Goal: Task Accomplishment & Management: Use online tool/utility

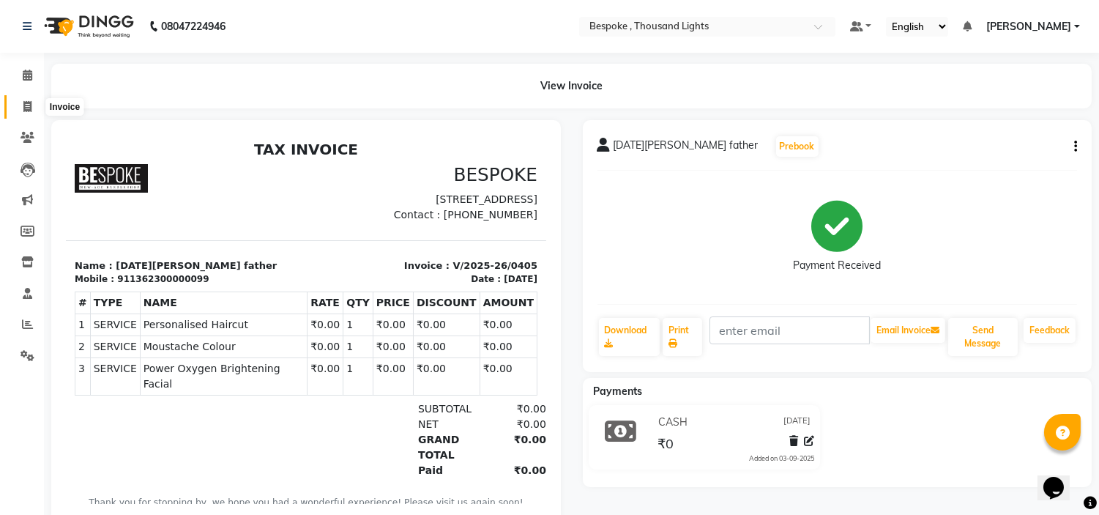
click at [25, 105] on icon at bounding box center [27, 106] width 8 height 11
select select "service"
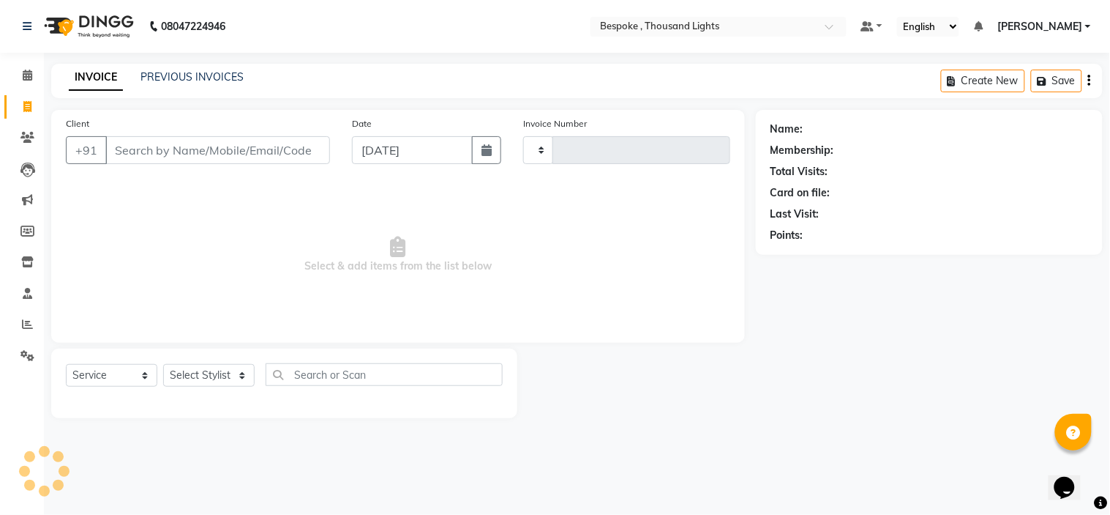
type input "0406"
select select "8177"
click at [23, 76] on icon at bounding box center [28, 75] width 10 height 11
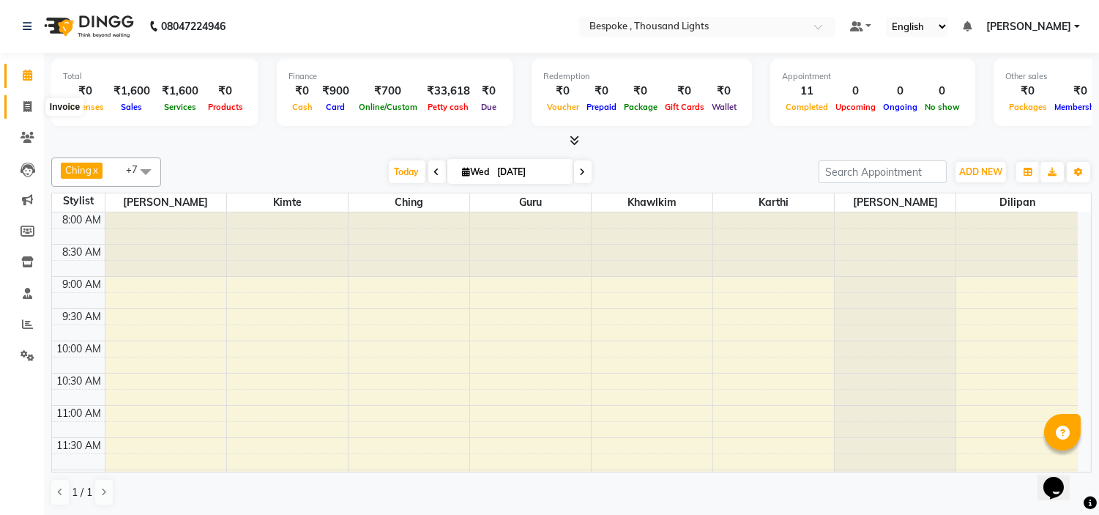
click at [32, 105] on span at bounding box center [28, 107] width 26 height 17
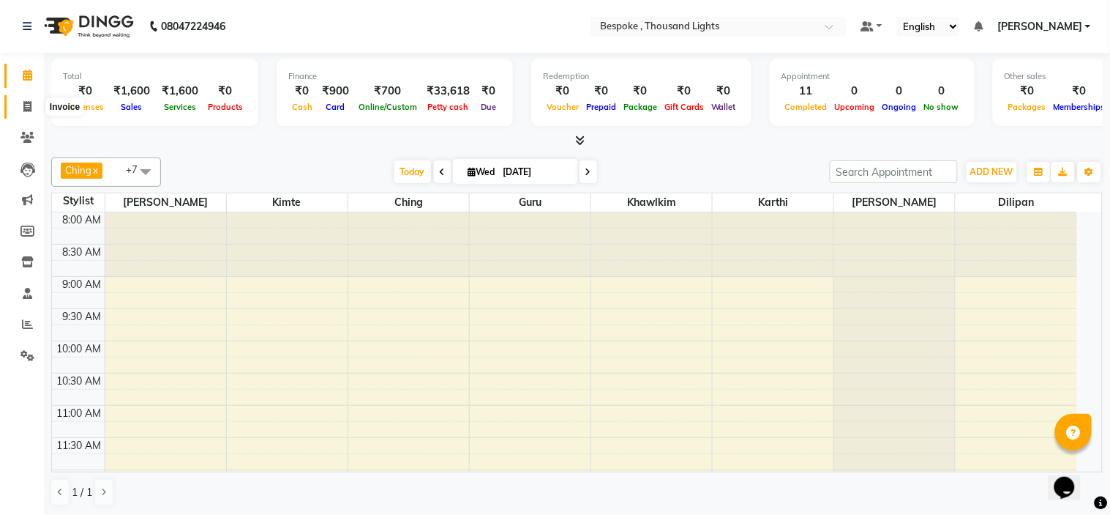
select select "8177"
select select "service"
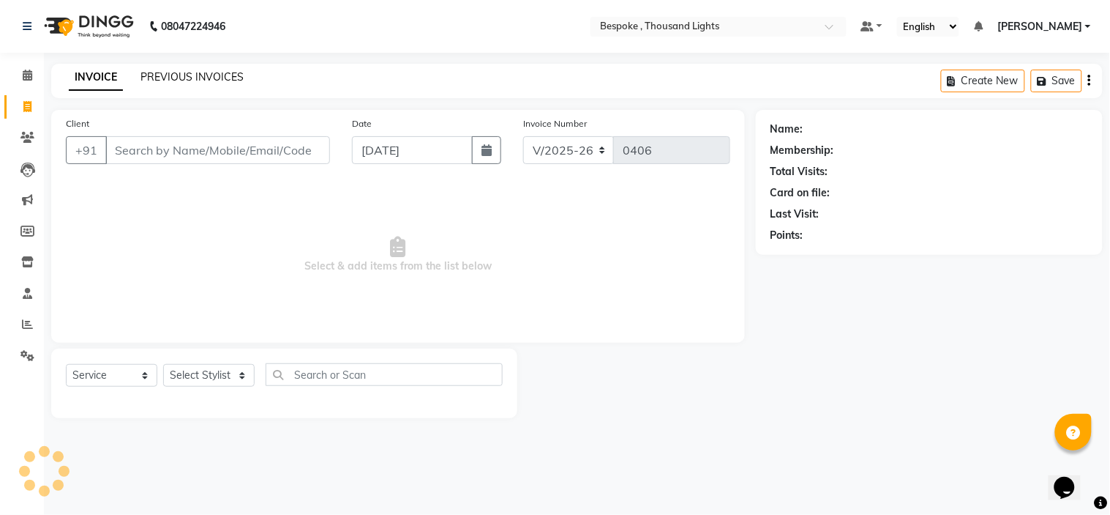
click at [203, 78] on link "PREVIOUS INVOICES" at bounding box center [192, 76] width 103 height 13
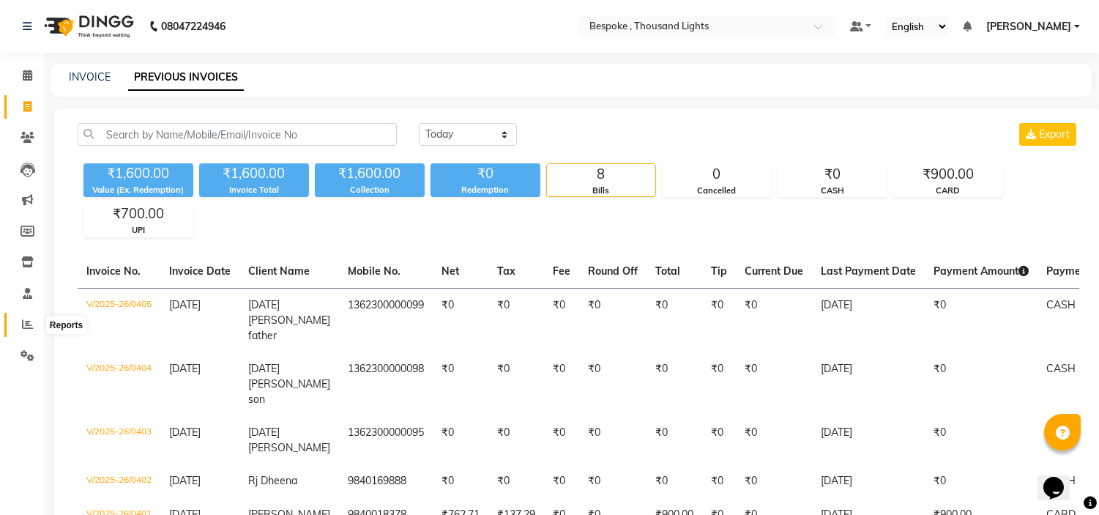
click at [16, 324] on span at bounding box center [28, 324] width 26 height 17
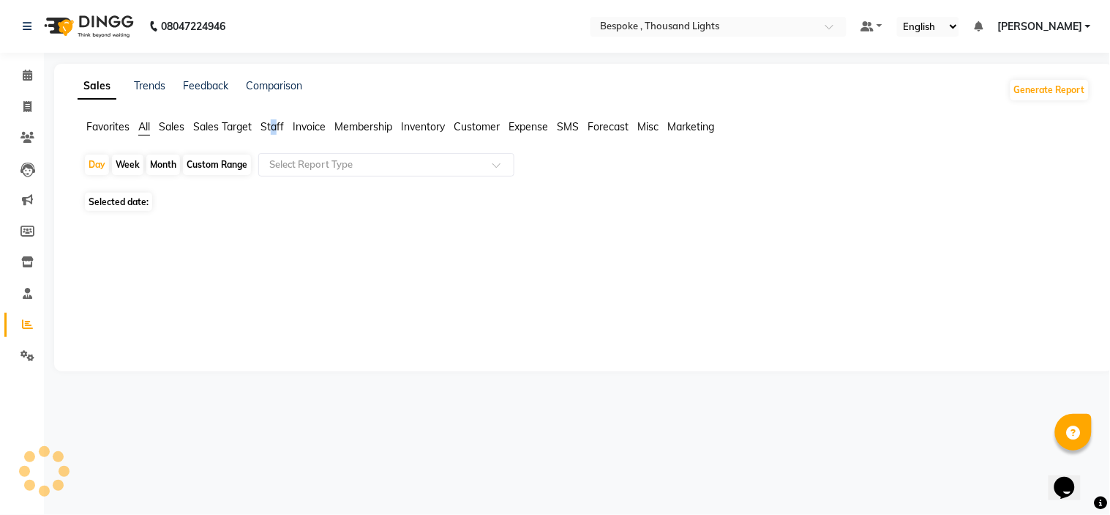
click at [273, 128] on span "Staff" at bounding box center [272, 126] width 23 height 13
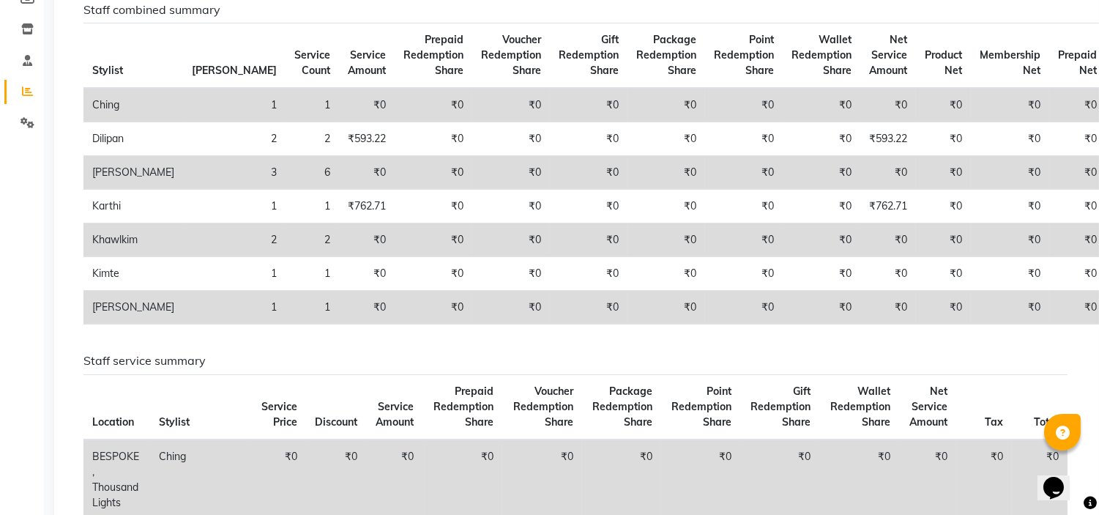
scroll to position [223, 0]
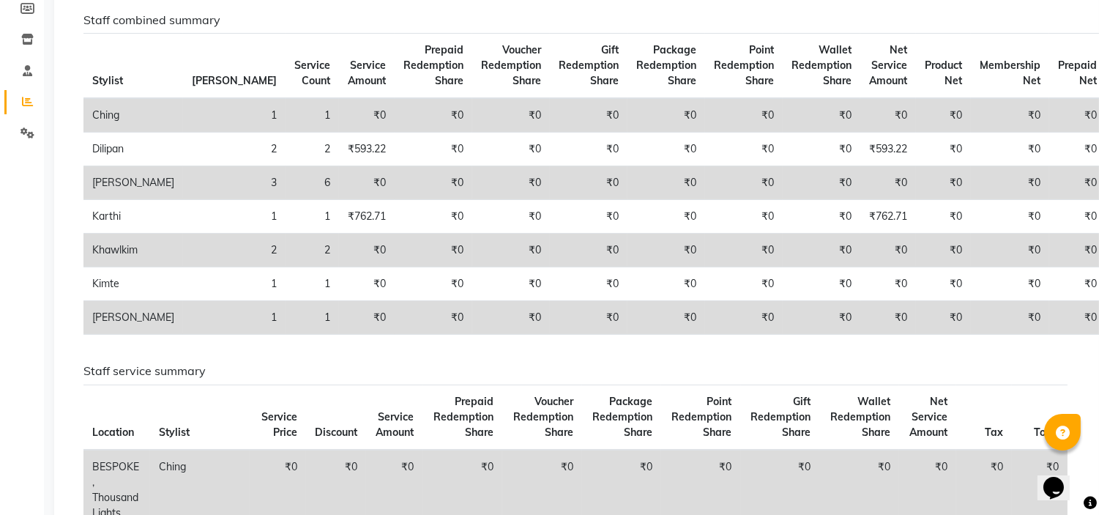
click at [627, 40] on th "Package Redemption Share" at bounding box center [666, 66] width 78 height 65
